Goal: Task Accomplishment & Management: Manage account settings

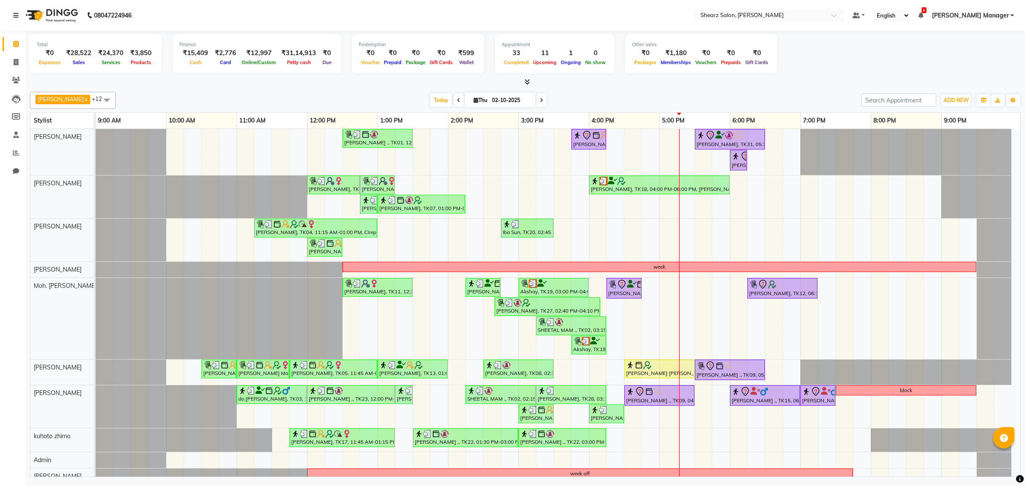
click at [988, 17] on span "[PERSON_NAME] Manager" at bounding box center [969, 15] width 77 height 9
click at [966, 52] on link "Sign out" at bounding box center [970, 58] width 78 height 13
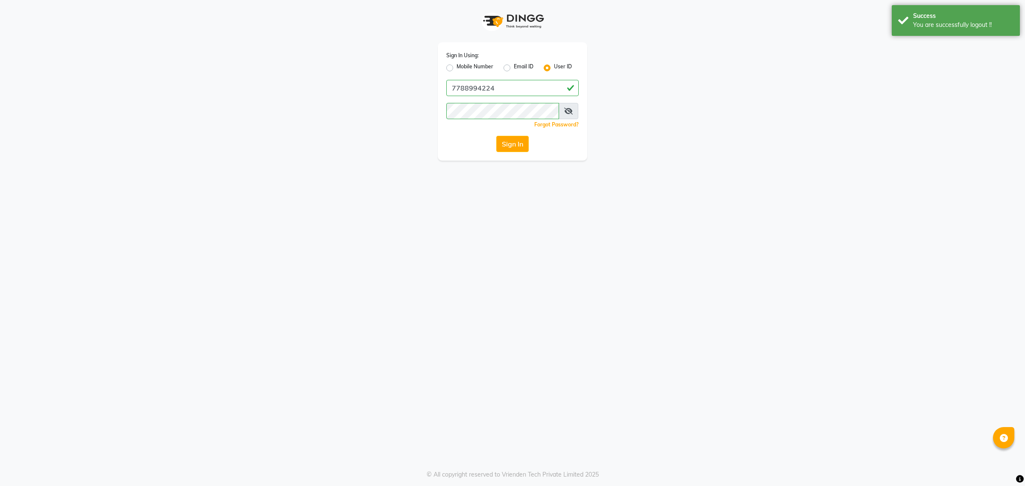
click at [482, 63] on label "Mobile Number" at bounding box center [474, 68] width 37 height 10
click at [462, 63] on input "Mobile Number" at bounding box center [459, 66] width 6 height 6
radio input "true"
radio input "false"
click at [537, 86] on input "Username" at bounding box center [527, 88] width 104 height 16
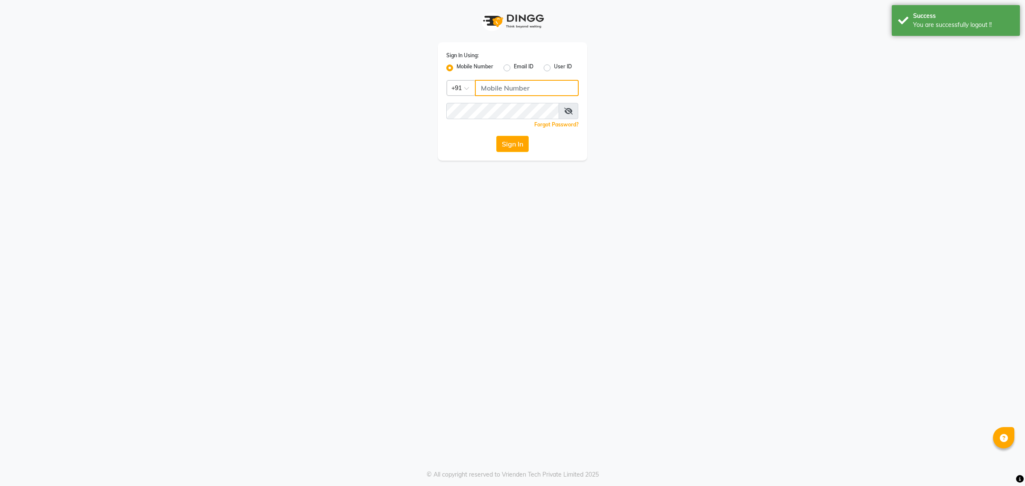
type input "9104334891"
click at [511, 143] on button "Sign In" at bounding box center [512, 144] width 32 height 16
